Goal: Find specific page/section

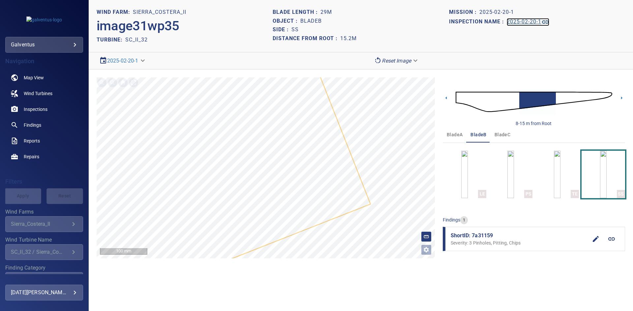
click at [518, 22] on h1 "2025-02-20-1" at bounding box center [523, 22] width 35 height 6
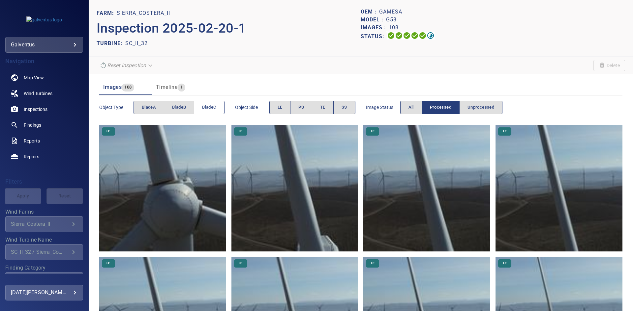
click at [202, 107] on button "bladeC" at bounding box center [209, 108] width 30 height 14
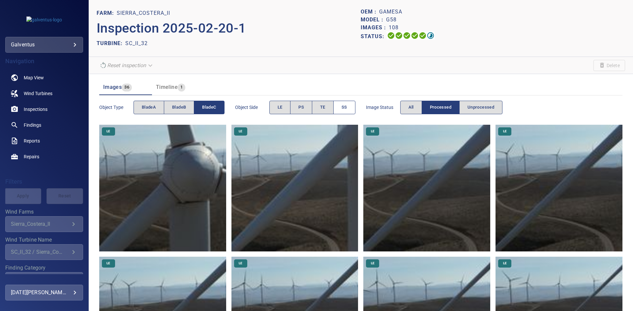
click at [340, 107] on button "SS" at bounding box center [344, 108] width 22 height 14
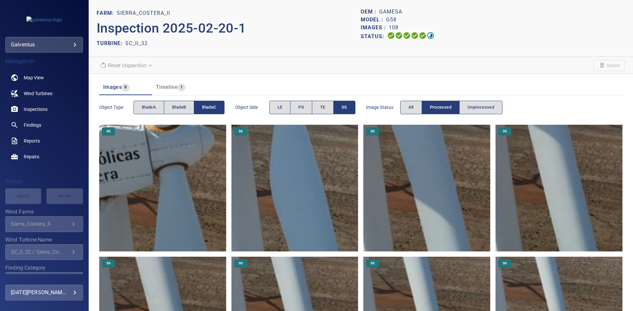
click at [307, 218] on img at bounding box center [294, 188] width 127 height 127
